Goal: Task Accomplishment & Management: Use online tool/utility

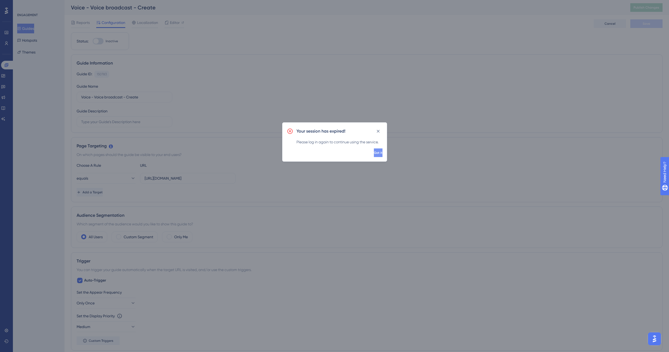
click at [374, 154] on span "Got it" at bounding box center [378, 153] width 9 height 4
